Goal: Task Accomplishment & Management: Manage account settings

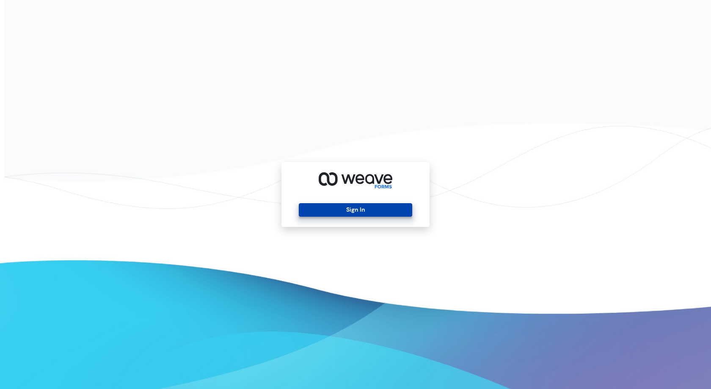
click at [348, 206] on button "Sign In" at bounding box center [355, 210] width 113 height 14
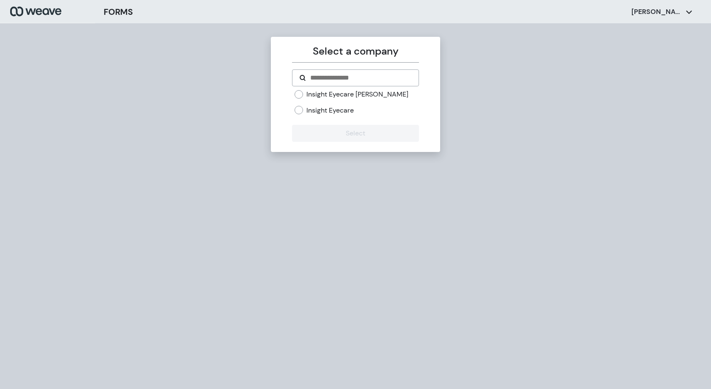
click at [335, 101] on div "Insight Eyecare [PERSON_NAME] Insight Eyecare" at bounding box center [357, 102] width 124 height 25
click at [347, 98] on label "Insight Eyecare [PERSON_NAME]" at bounding box center [357, 94] width 102 height 9
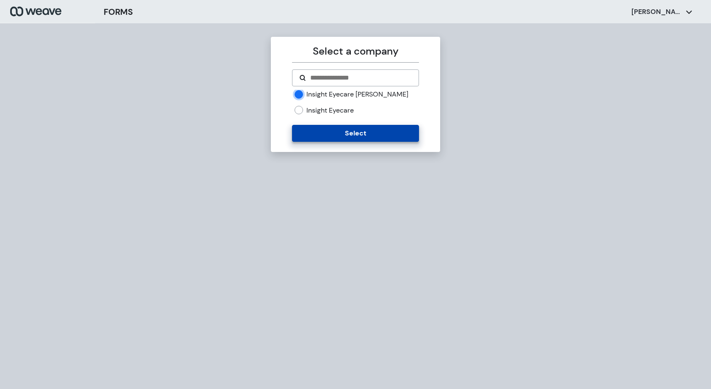
click at [381, 139] on button "Select" at bounding box center [355, 133] width 127 height 17
